Goal: Task Accomplishment & Management: Manage account settings

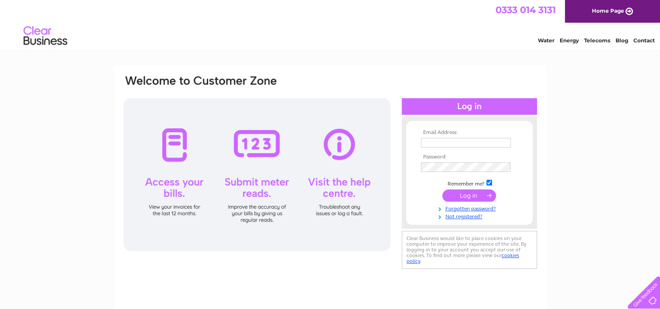
type input "[EMAIL_ADDRESS][DOMAIN_NAME]"
click at [465, 195] on input "submit" at bounding box center [470, 195] width 54 height 12
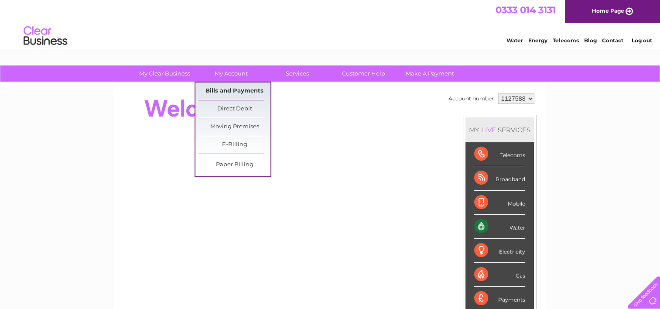
click at [221, 89] on link "Bills and Payments" at bounding box center [235, 90] width 72 height 17
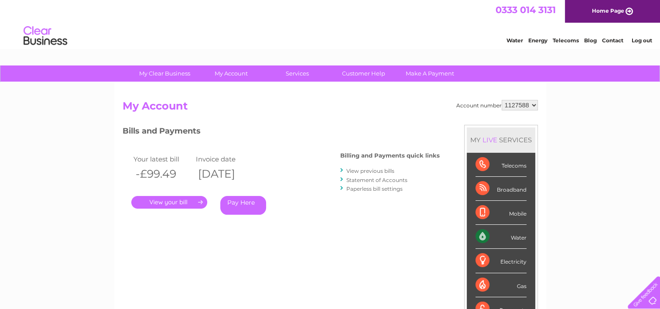
click at [165, 201] on link "." at bounding box center [169, 202] width 76 height 13
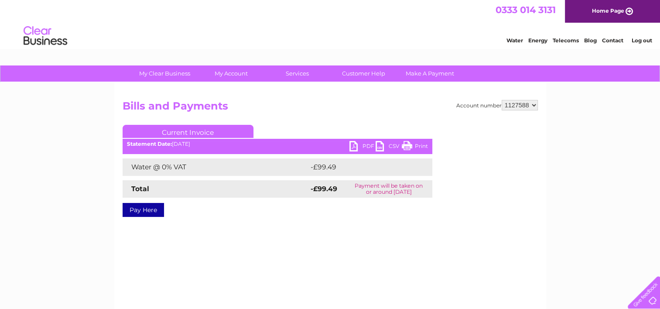
click at [354, 144] on link "PDF" at bounding box center [363, 147] width 26 height 13
